Goal: Task Accomplishment & Management: Manage account settings

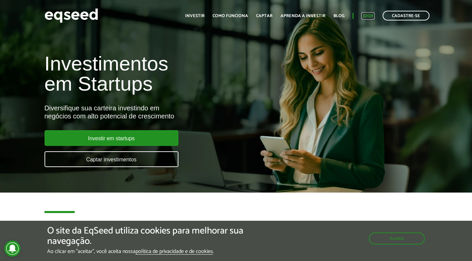
click at [371, 14] on link "Login" at bounding box center [368, 16] width 13 height 4
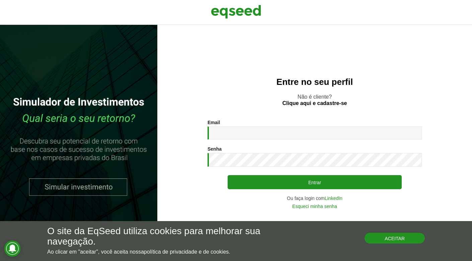
click at [374, 235] on button "Aceitar" at bounding box center [395, 237] width 60 height 11
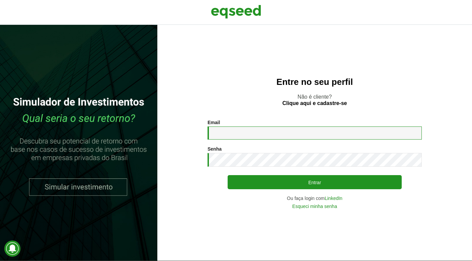
click at [301, 132] on input "Email *" at bounding box center [315, 132] width 214 height 13
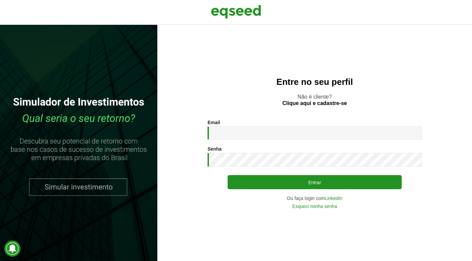
click at [208, 139] on nordpass-icon at bounding box center [208, 139] width 0 height 0
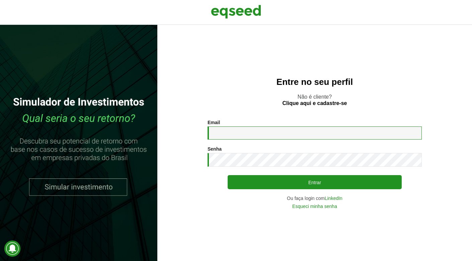
click at [284, 135] on input "Email *" at bounding box center [315, 132] width 214 height 13
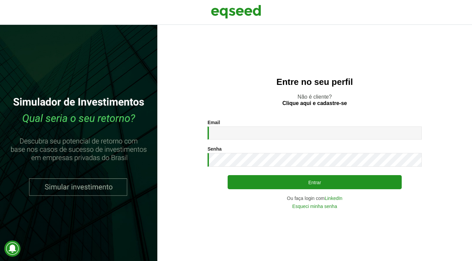
click at [289, 114] on div "Entre no seu perfil Não é cliente? Clique aqui e cadastre-se Email * Digite seu…" at bounding box center [314, 143] width 315 height 236
click at [331, 196] on link "LinkedIn" at bounding box center [334, 198] width 18 height 5
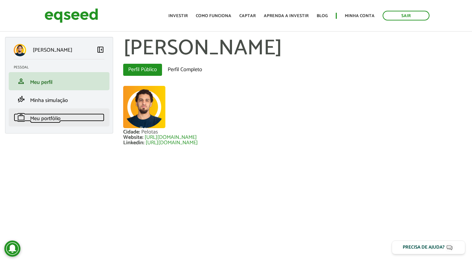
click at [56, 116] on span "Meu portfólio" at bounding box center [45, 118] width 30 height 9
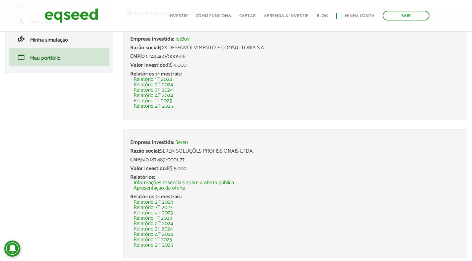
scroll to position [81, 0]
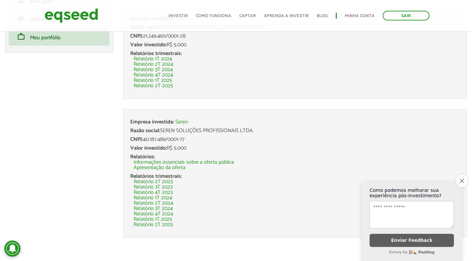
click at [461, 176] on button "Close survey" at bounding box center [462, 180] width 14 height 14
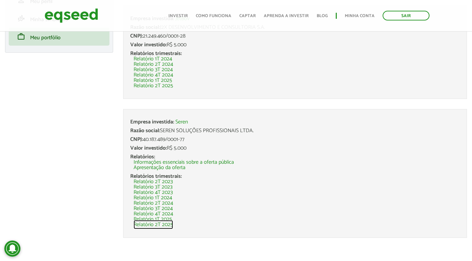
click at [146, 225] on link "Relatório 2T 2025" at bounding box center [154, 224] width 40 height 5
